Goal: Find specific page/section: Find specific page/section

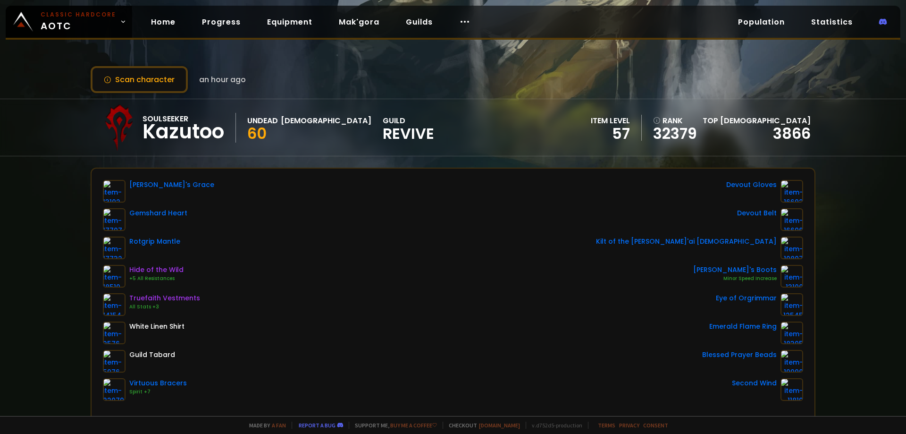
scroll to position [47, 0]
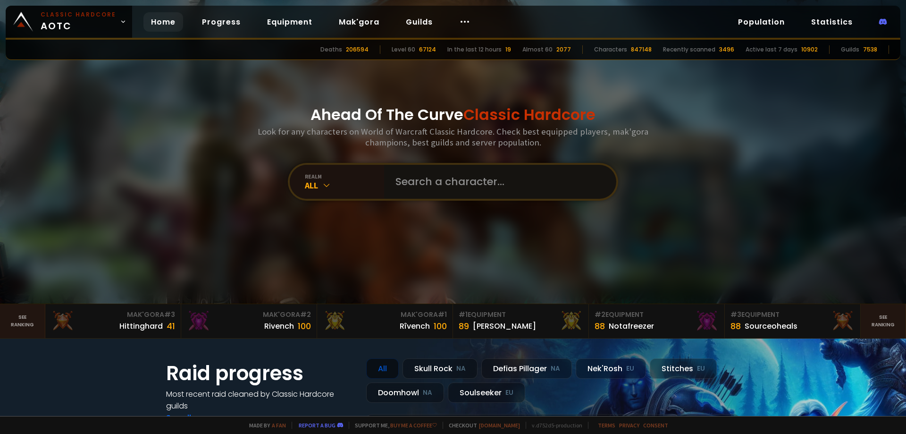
click at [419, 186] on input "text" at bounding box center [497, 182] width 215 height 34
type input "thequeenmoo"
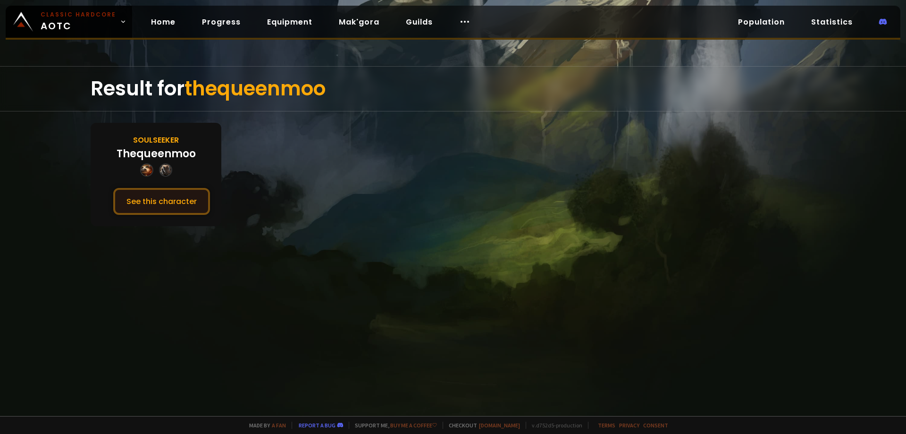
click at [188, 192] on button "See this character" at bounding box center [161, 201] width 97 height 27
click at [186, 207] on button "See this character" at bounding box center [161, 201] width 97 height 27
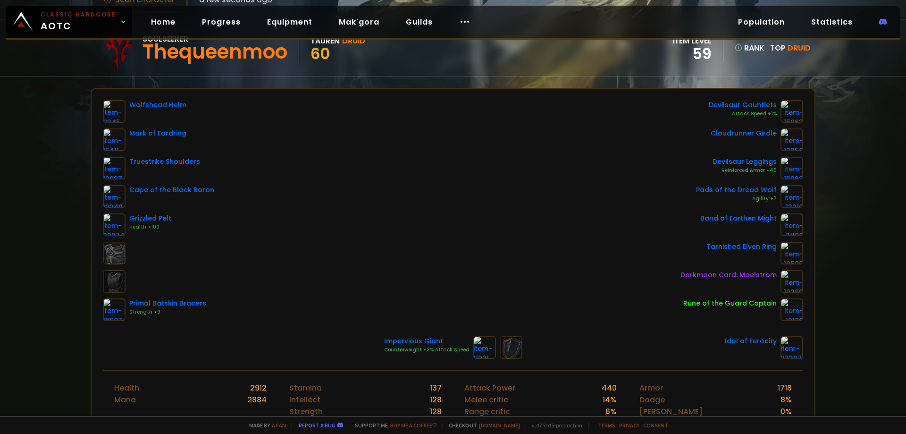
scroll to position [94, 0]
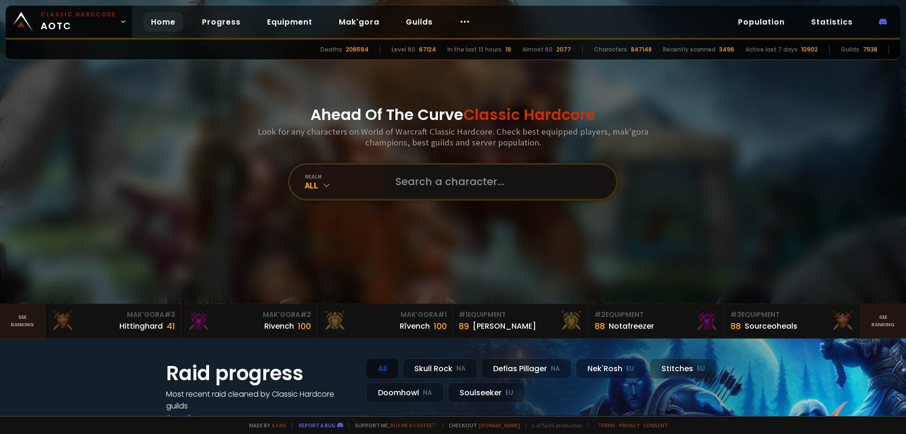
click at [440, 181] on input "text" at bounding box center [497, 182] width 215 height 34
paste input "Shiana"
type input "Shiana"
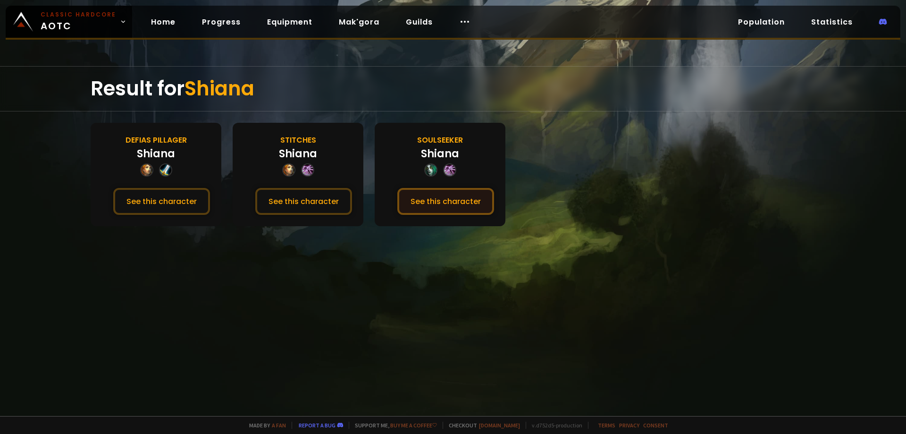
click at [423, 197] on button "See this character" at bounding box center [445, 201] width 97 height 27
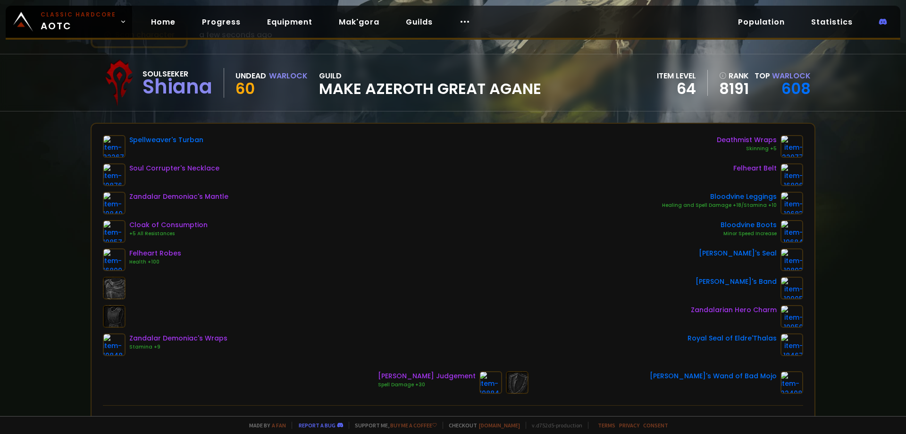
scroll to position [47, 0]
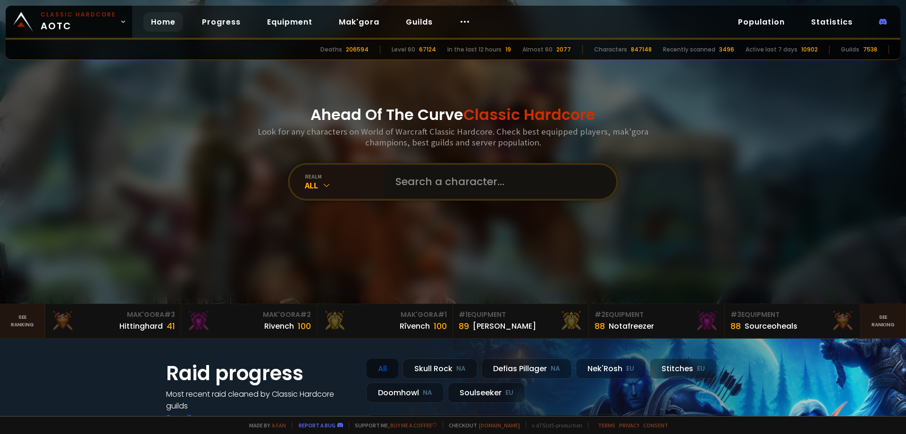
click at [422, 193] on input "text" at bounding box center [497, 182] width 215 height 34
paste input "Foundshadow"
type input "Foundshadow"
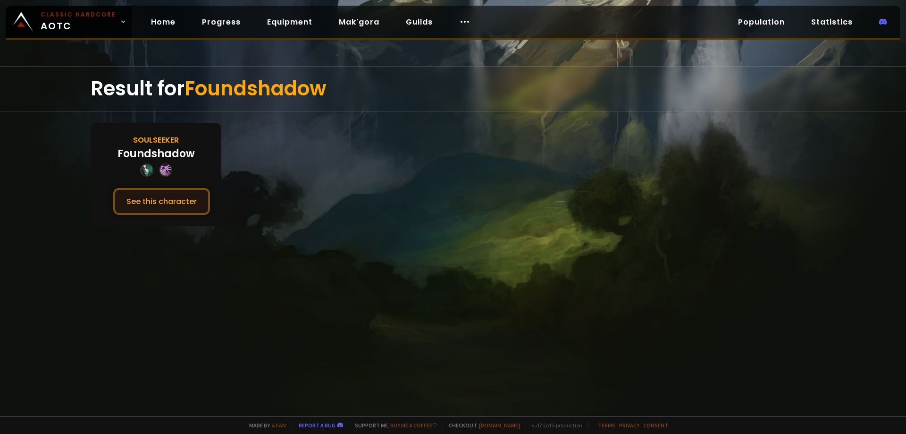
click at [186, 197] on button "See this character" at bounding box center [161, 201] width 97 height 27
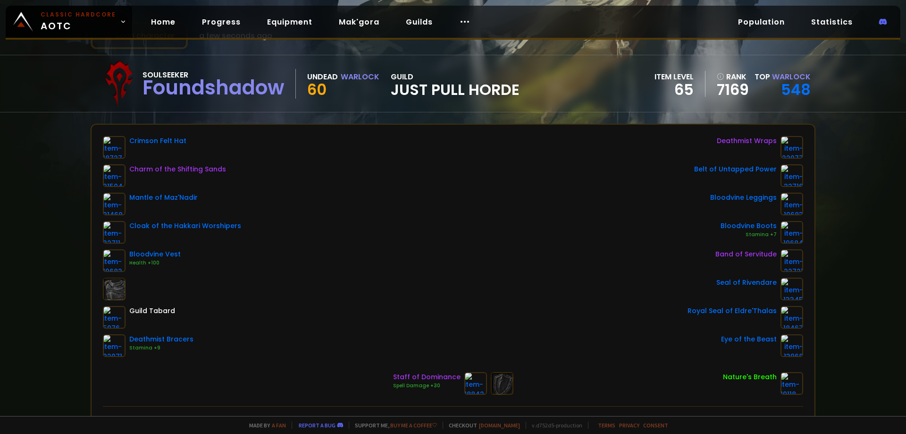
scroll to position [47, 0]
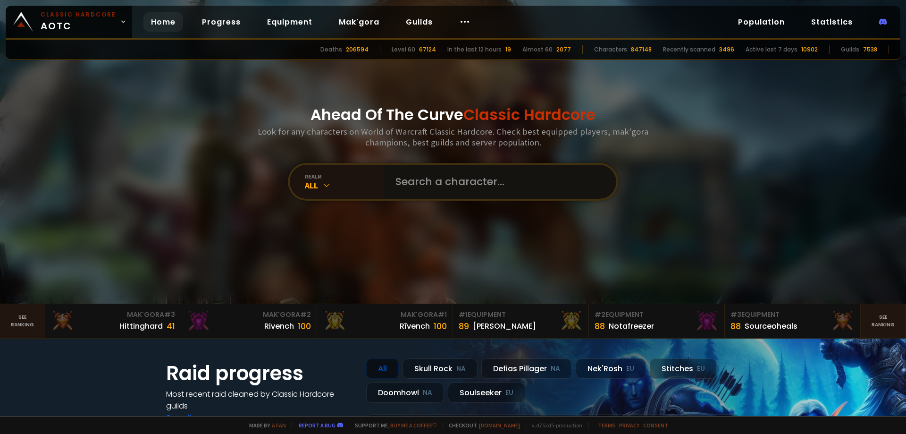
click at [473, 173] on input "text" at bounding box center [497, 182] width 215 height 34
paste input "Myløz"
type input "Myløz"
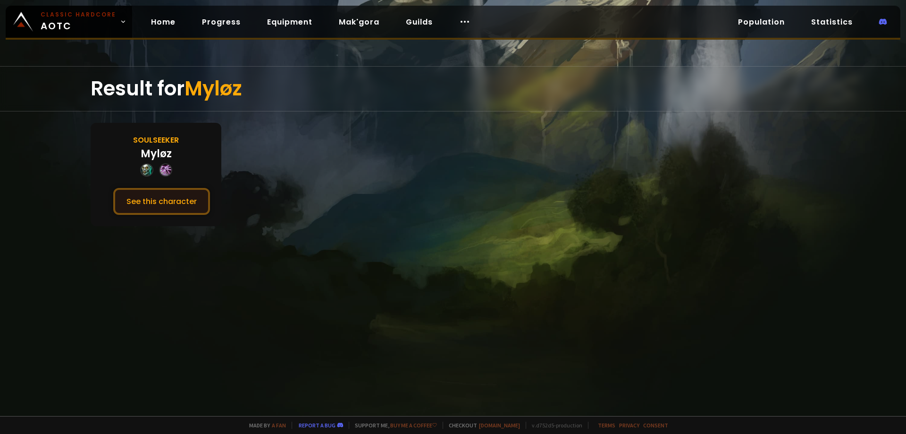
click at [169, 199] on button "See this character" at bounding box center [161, 201] width 97 height 27
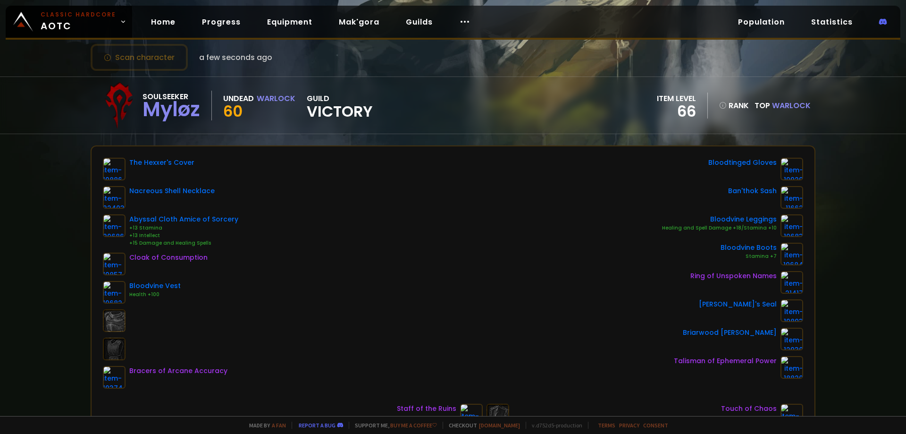
scroll to position [94, 0]
